Goal: Task Accomplishment & Management: Use online tool/utility

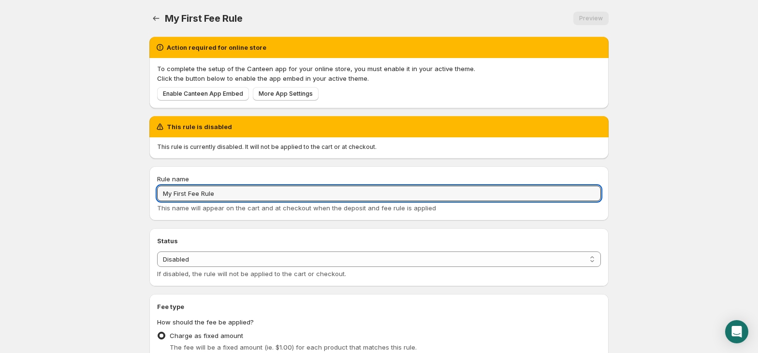
select select "deactive"
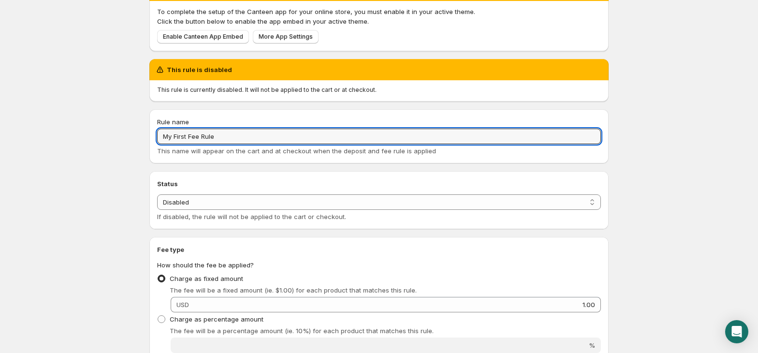
click at [131, 120] on body "Home Help My First Fee Rule. This page is ready My First Fee Rule Preview More …" at bounding box center [379, 119] width 758 height 353
paste input "Credit Card Processing Fe"
type input "Credit Card Processing Fee"
click at [265, 209] on div "Status Enabled Disabled Disabled If disabled, the rule will not be applied to t…" at bounding box center [379, 207] width 444 height 27
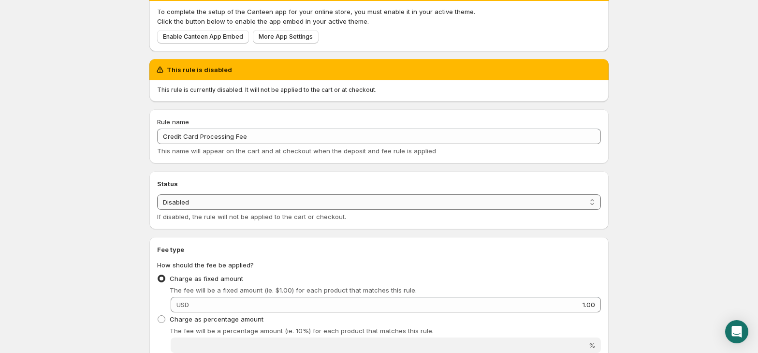
click at [259, 202] on select "Enabled Disabled" at bounding box center [379, 201] width 444 height 15
select select "active"
click at [157, 194] on select "Enabled Disabled" at bounding box center [379, 201] width 444 height 15
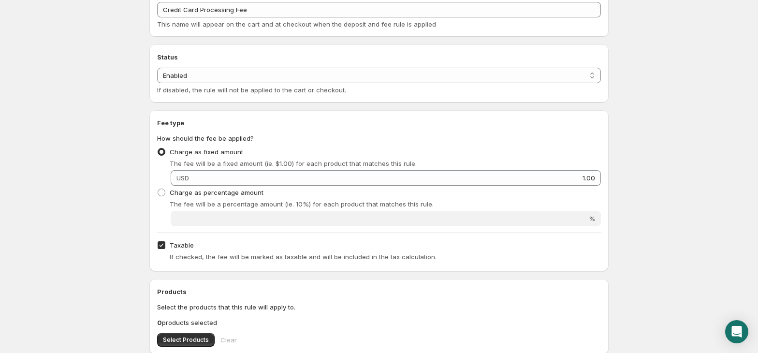
scroll to position [134, 0]
click at [191, 194] on span "Charge as percentage amount" at bounding box center [217, 192] width 94 height 8
click at [158, 189] on input "Charge as percentage amount" at bounding box center [158, 188] width 0 height 0
radio input "true"
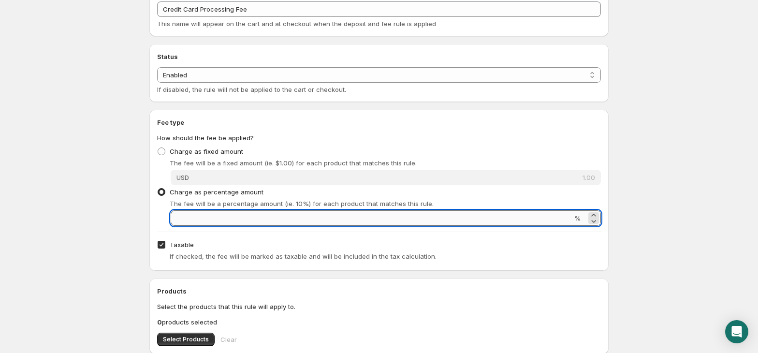
click at [202, 219] on input "Percentage amount" at bounding box center [372, 217] width 402 height 15
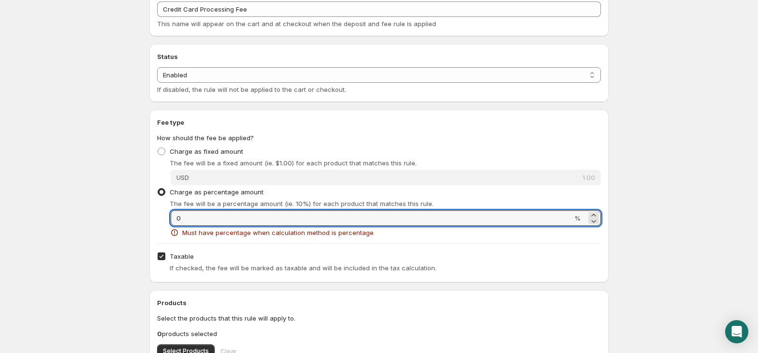
type input "0"
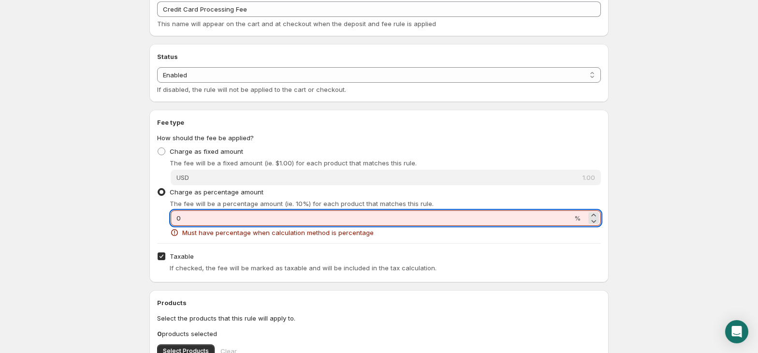
click at [204, 246] on div "Fee type How should the fee be applied? Charge as fixed amount The fee will be …" at bounding box center [379, 195] width 444 height 157
click at [188, 211] on input "0" at bounding box center [372, 217] width 402 height 15
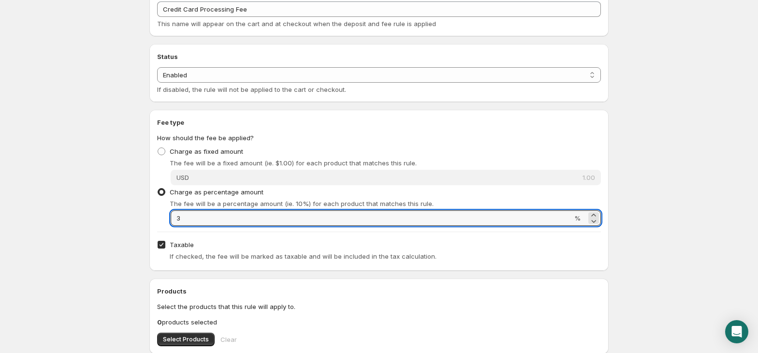
type input "3"
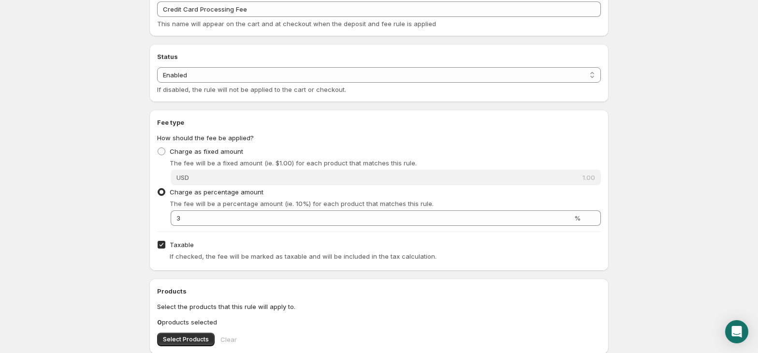
click at [224, 236] on div "Fee type How should the fee be applied? Charge as fixed amount The fee will be …" at bounding box center [379, 190] width 444 height 146
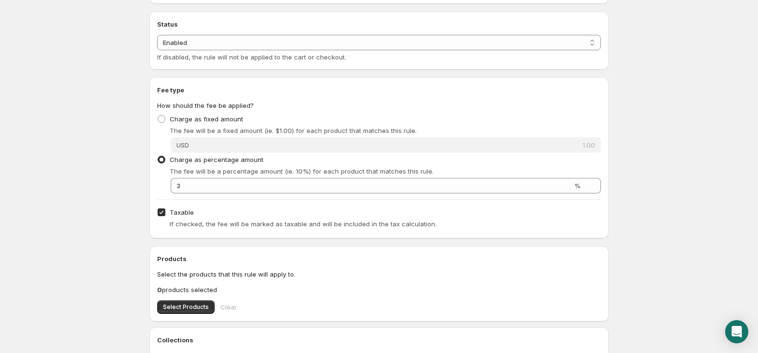
scroll to position [167, 0]
click at [159, 209] on input "Taxable" at bounding box center [162, 212] width 8 height 8
checkbox input "false"
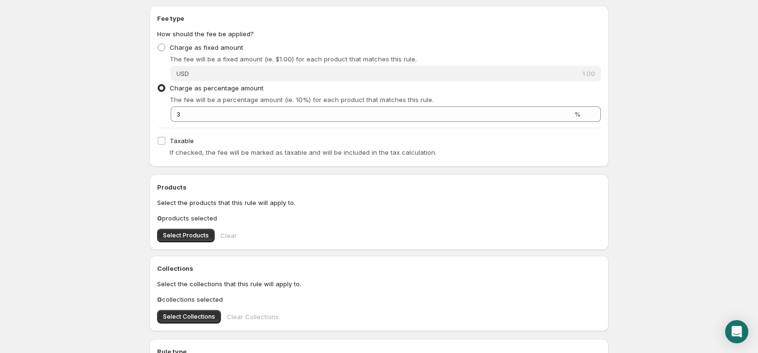
scroll to position [240, 0]
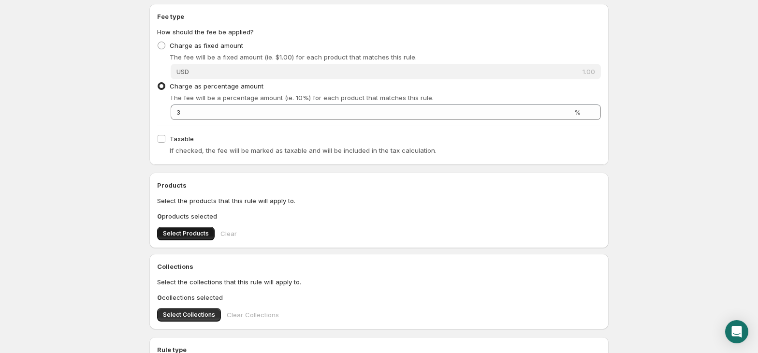
click at [187, 233] on span "Select Products" at bounding box center [186, 234] width 46 height 8
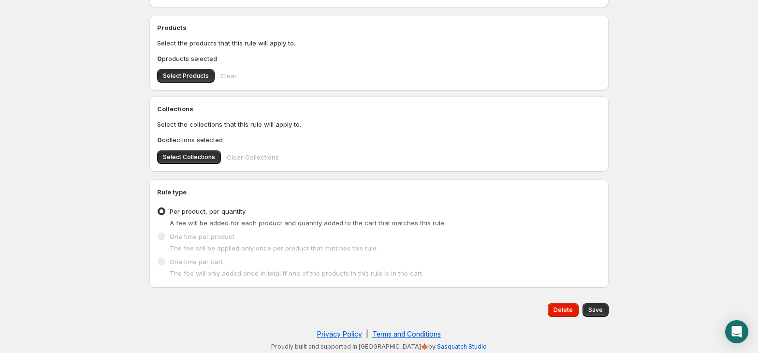
scroll to position [399, 0]
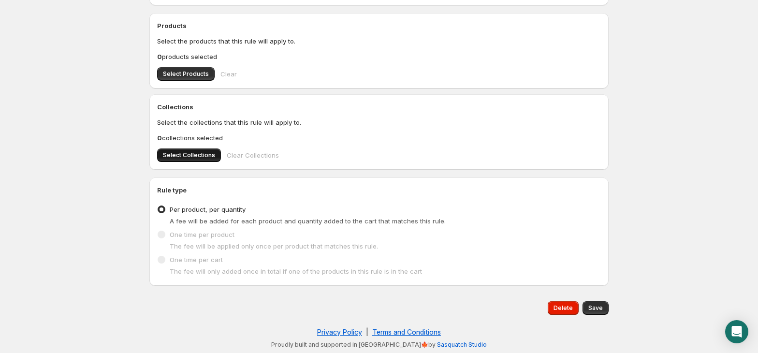
click at [198, 150] on button "Select Collections" at bounding box center [189, 155] width 64 height 14
click at [197, 157] on span "Select Collections" at bounding box center [189, 155] width 52 height 8
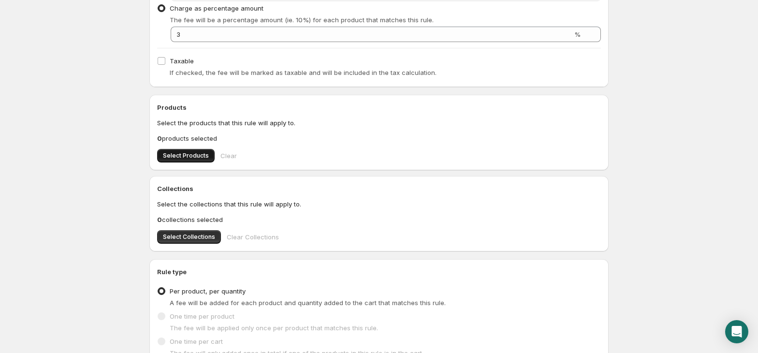
scroll to position [317, 0]
click at [173, 155] on span "Select Products" at bounding box center [186, 156] width 46 height 8
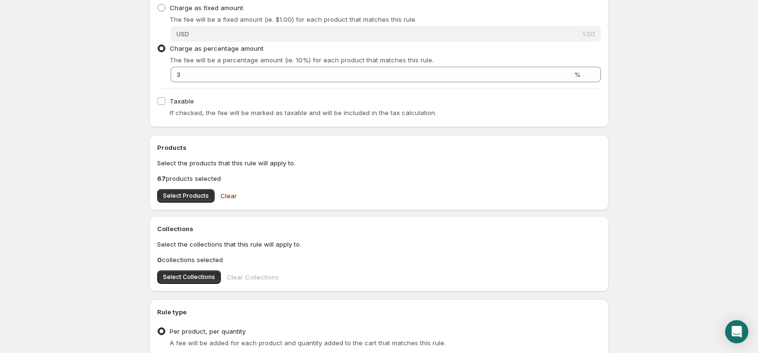
scroll to position [399, 0]
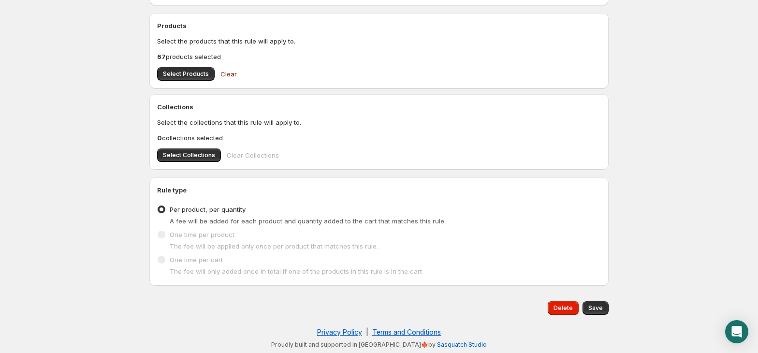
click at [594, 295] on div "Delete Save" at bounding box center [378, 307] width 459 height 29
click at [597, 303] on button "Save" at bounding box center [596, 308] width 26 height 14
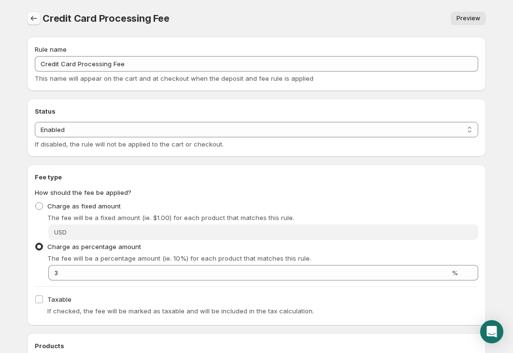
click at [35, 16] on icon "Settings" at bounding box center [34, 19] width 10 height 10
